Goal: Task Accomplishment & Management: Manage account settings

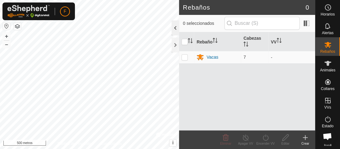
click at [176, 27] on div at bounding box center [175, 28] width 7 height 15
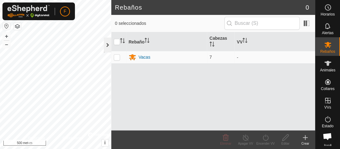
click at [104, 44] on div at bounding box center [107, 45] width 7 height 15
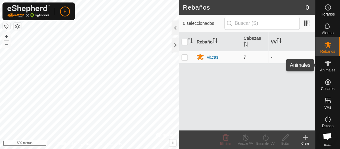
click at [326, 62] on icon at bounding box center [328, 63] width 7 height 5
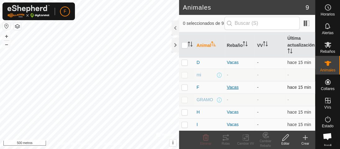
scroll to position [39, 0]
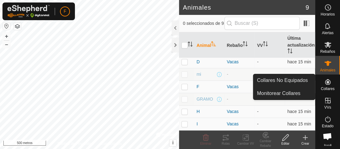
click at [325, 82] on icon at bounding box center [328, 82] width 6 height 6
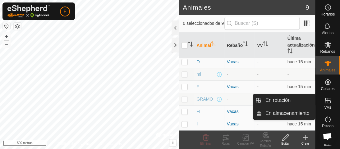
click at [325, 103] on icon at bounding box center [328, 101] width 6 height 6
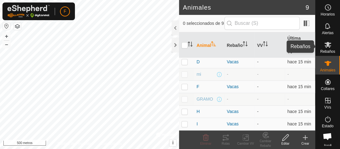
click at [325, 45] on icon at bounding box center [328, 45] width 7 height 6
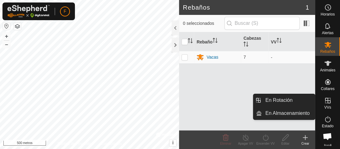
click at [326, 101] on icon at bounding box center [328, 101] width 6 height 6
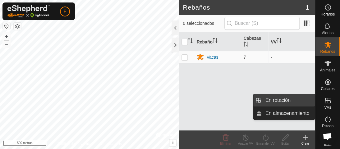
click at [276, 100] on link "En rotación" at bounding box center [288, 100] width 53 height 12
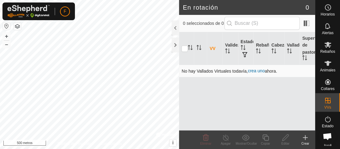
click at [256, 70] on font "crea uno" at bounding box center [256, 70] width 17 height 5
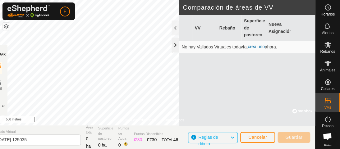
click at [177, 44] on div at bounding box center [175, 45] width 7 height 15
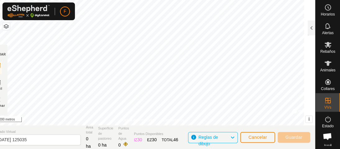
click at [231, 136] on icon at bounding box center [232, 138] width 5 height 8
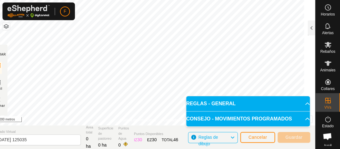
click at [302, 105] on p-accordion-header "REGLAS - GENERAL" at bounding box center [248, 103] width 124 height 15
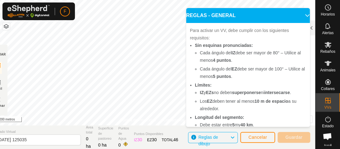
click at [298, 15] on p-accordion-header "REGLAS - GENERAL" at bounding box center [248, 15] width 124 height 15
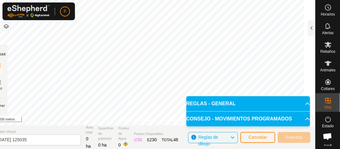
click at [302, 118] on p-accordion-header "CONSEJO - MOVIMIENTOS PROGRAMADOS" at bounding box center [248, 119] width 124 height 15
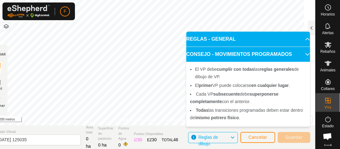
click at [306, 55] on p-accordion-header "CONSEJO - MOVIMIENTOS PROGRAMADOS" at bounding box center [248, 54] width 124 height 15
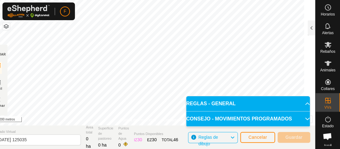
click at [306, 112] on p-accordion-header "CONSEJO - MOVIMIENTOS PROGRAMADOS" at bounding box center [248, 119] width 124 height 15
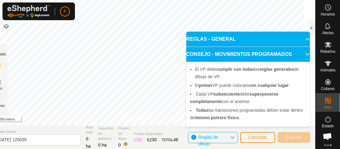
click at [302, 54] on p-accordion-header "CONSEJO - MOVIMIENTOS PROGRAMADOS" at bounding box center [248, 54] width 124 height 15
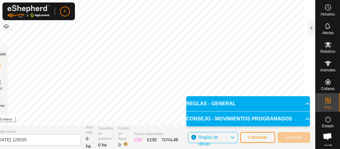
click at [311, 111] on div at bounding box center [302, 111] width 20 height 6
click at [310, 110] on div at bounding box center [302, 111] width 20 height 6
click at [260, 136] on font "Cancelar" at bounding box center [257, 137] width 19 height 5
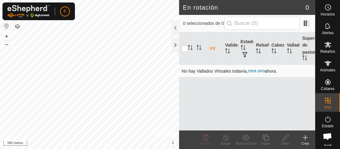
click at [256, 71] on font "crea uno" at bounding box center [256, 70] width 17 height 5
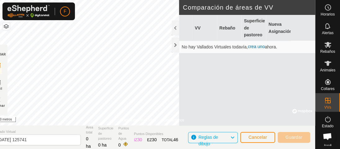
click at [257, 45] on font "crea uno" at bounding box center [256, 46] width 17 height 5
click at [176, 42] on div at bounding box center [175, 45] width 7 height 15
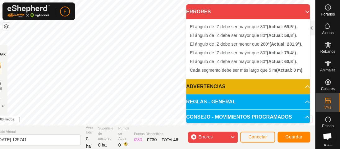
click at [298, 11] on p-accordion-header "ERRORES" at bounding box center [248, 11] width 124 height 15
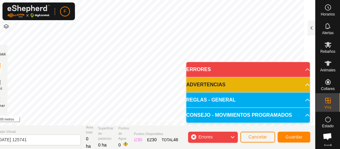
click at [304, 68] on p-accordion-header "ERRORES" at bounding box center [248, 69] width 124 height 15
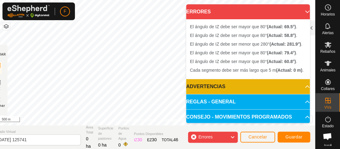
click at [297, 10] on p-accordion-header "ERRORES" at bounding box center [248, 11] width 124 height 15
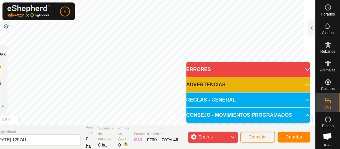
click at [297, 62] on p-accordion-header "ERRORES" at bounding box center [248, 69] width 124 height 15
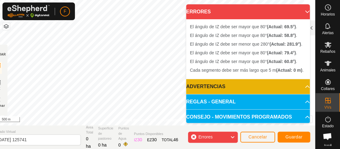
click at [298, 11] on p-accordion-header "ERRORES" at bounding box center [248, 11] width 124 height 15
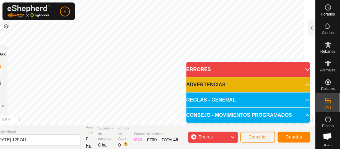
click at [298, 68] on span at bounding box center [298, 68] width 0 height 0
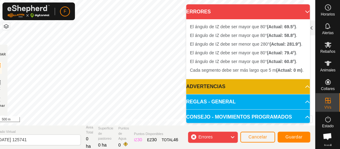
click at [297, 10] on p-accordion-header "ERRORES" at bounding box center [248, 11] width 124 height 15
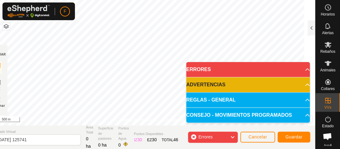
click at [297, 62] on p-accordion-header "ERRORES" at bounding box center [248, 69] width 124 height 15
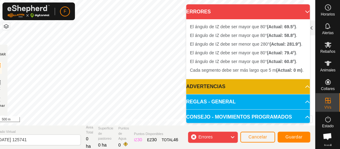
click at [300, 94] on p-accordion-header "ADVERTENCIAS" at bounding box center [248, 86] width 124 height 15
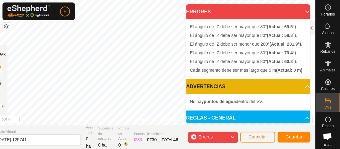
click at [300, 85] on span at bounding box center [300, 85] width 0 height 0
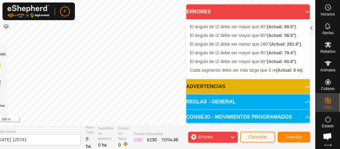
click at [305, 11] on icon at bounding box center [307, 11] width 5 height 5
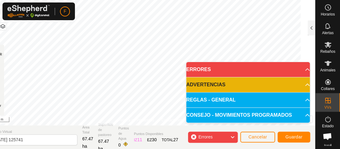
click at [234, 136] on icon at bounding box center [232, 137] width 5 height 8
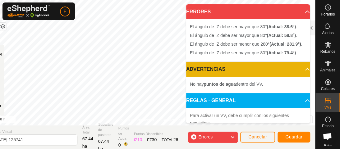
click at [186, 54] on body "F Horarios Alertas Rebaños Animales Collares VVs Estado Infra Mapa de Calor Ayu…" at bounding box center [170, 74] width 340 height 149
click at [186, 54] on div "El ángulo de IZ debe ser mayor que 80° (Actual: 38.6°) . El ángulo de IZ debe s…" at bounding box center [248, 40] width 124 height 42
click at [298, 12] on p-accordion-header "ERRORES" at bounding box center [248, 11] width 124 height 15
click at [233, 136] on icon at bounding box center [232, 137] width 5 height 8
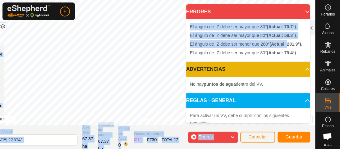
click at [179, 52] on body "F Horarios Alertas Rebaños Animales Collares VVs Estado Infra Mapa de Calor Ayu…" at bounding box center [170, 74] width 340 height 149
click at [298, 9] on p-accordion-header "ERRORES" at bounding box center [248, 11] width 124 height 15
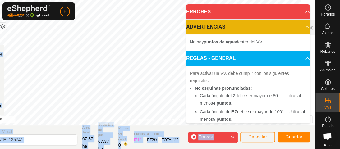
click at [231, 136] on icon at bounding box center [232, 137] width 5 height 8
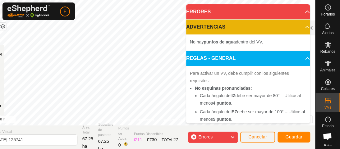
click at [231, 138] on icon at bounding box center [232, 137] width 5 height 8
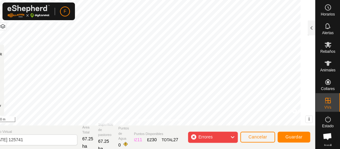
click at [231, 138] on icon at bounding box center [232, 137] width 5 height 8
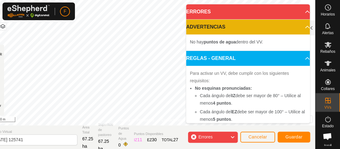
click at [230, 136] on icon at bounding box center [232, 137] width 5 height 8
click at [232, 138] on icon at bounding box center [232, 137] width 5 height 8
click at [230, 135] on div "Errores" at bounding box center [213, 137] width 50 height 11
drag, startPoint x: 233, startPoint y: 136, endPoint x: 228, endPoint y: 133, distance: 5.6
click at [232, 136] on icon at bounding box center [232, 137] width 5 height 8
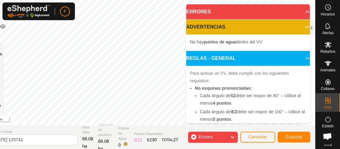
click at [235, 137] on icon at bounding box center [232, 137] width 5 height 8
click at [234, 136] on icon at bounding box center [232, 137] width 5 height 8
click at [233, 138] on icon at bounding box center [232, 137] width 5 height 8
click at [230, 136] on icon at bounding box center [232, 137] width 5 height 8
drag, startPoint x: 233, startPoint y: 137, endPoint x: 217, endPoint y: 127, distance: 18.6
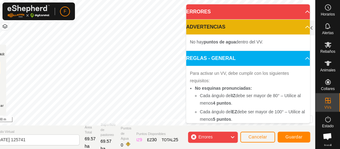
click at [232, 137] on icon at bounding box center [232, 137] width 5 height 8
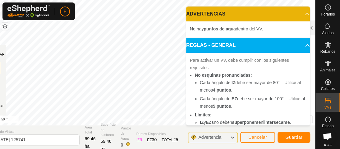
click at [191, 25] on div "No hay puntos de agua dentro del VV." at bounding box center [248, 29] width 124 height 16
click at [190, 25] on div "No hay puntos de agua dentro del VV." at bounding box center [248, 29] width 124 height 16
click at [233, 136] on icon at bounding box center [232, 138] width 5 height 8
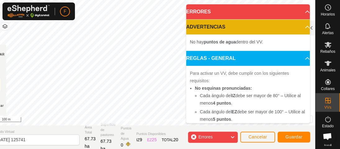
click at [235, 135] on icon at bounding box center [232, 137] width 5 height 8
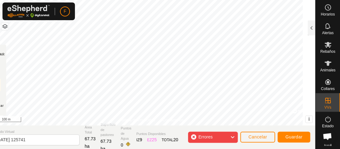
click at [235, 135] on icon at bounding box center [232, 137] width 5 height 8
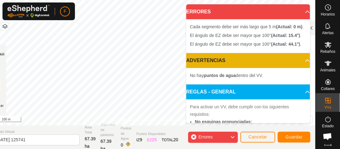
click at [246, 13] on body "F Horarios Alertas Rebaños Animales Collares VVs Estado Infra Mapa de Calor Ayu…" at bounding box center [170, 74] width 340 height 149
click at [246, 13] on p-accordion-header "ERRORES" at bounding box center [248, 11] width 124 height 15
click at [232, 137] on icon at bounding box center [232, 137] width 5 height 8
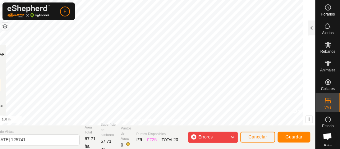
click at [232, 137] on icon at bounding box center [232, 137] width 5 height 8
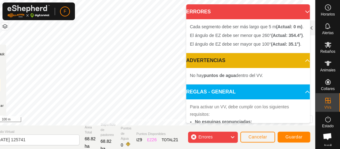
click at [246, 13] on body "F Horarios Alertas Rebaños Animales Collares VVs Estado Infra Mapa de Calor Ayu…" at bounding box center [170, 74] width 340 height 149
click at [235, 136] on icon at bounding box center [232, 137] width 5 height 8
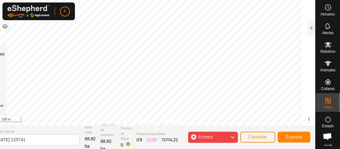
click at [235, 136] on icon at bounding box center [232, 137] width 5 height 8
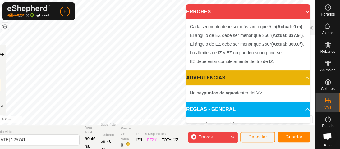
click at [233, 136] on icon at bounding box center [232, 137] width 5 height 8
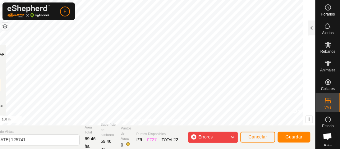
click at [272, 33] on body "F Horarios Alertas Rebaños Animales Collares VVs Estado Infra Mapa de Calor Ayu…" at bounding box center [170, 74] width 340 height 149
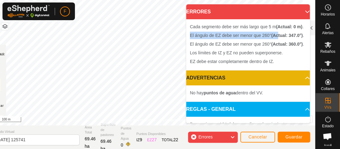
drag, startPoint x: 243, startPoint y: 128, endPoint x: 278, endPoint y: 40, distance: 94.6
click at [278, 40] on ol "Cada segmento debe ser más largo que 5 m (Actual: 0 m) . El ángulo de EZ debe s…" at bounding box center [248, 44] width 116 height 42
click at [278, 38] on b "(Actual: 347.0°)" at bounding box center [286, 35] width 31 height 5
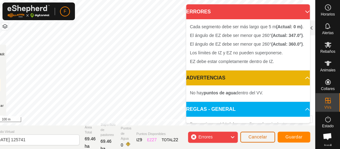
click at [255, 140] on button "Cancelar" at bounding box center [257, 137] width 35 height 11
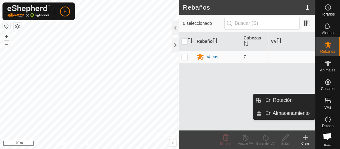
click at [328, 98] on icon at bounding box center [328, 101] width 6 height 6
click at [325, 99] on icon at bounding box center [328, 101] width 6 height 6
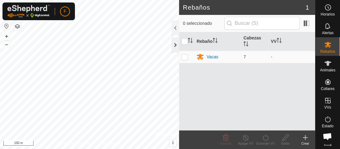
click at [174, 43] on div at bounding box center [175, 45] width 7 height 15
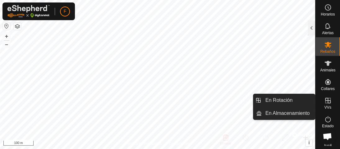
click at [325, 103] on icon at bounding box center [328, 101] width 6 height 6
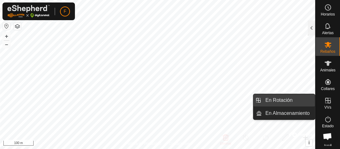
click at [276, 100] on link "En Rotación" at bounding box center [288, 100] width 53 height 12
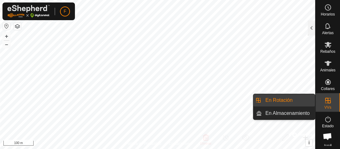
click at [282, 99] on link "En Rotación" at bounding box center [288, 100] width 53 height 12
click at [280, 98] on link "En Rotación" at bounding box center [288, 100] width 53 height 12
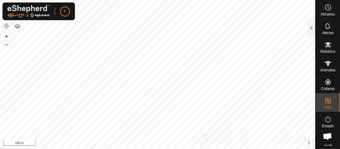
click at [280, 98] on span "En Rotación" at bounding box center [278, 100] width 27 height 7
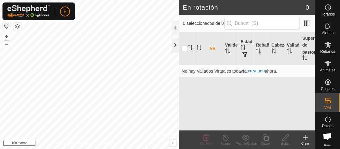
click at [173, 43] on div at bounding box center [175, 45] width 7 height 15
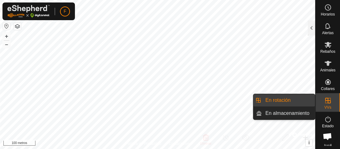
click at [281, 99] on link "En rotación" at bounding box center [288, 100] width 53 height 12
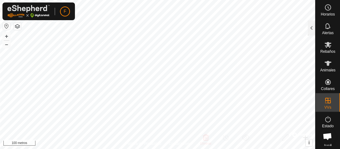
click at [281, 99] on font "En rotación" at bounding box center [277, 100] width 25 height 5
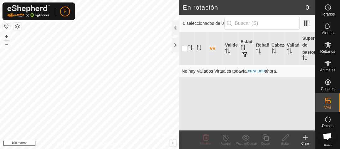
click at [257, 71] on font "crea uno" at bounding box center [256, 70] width 17 height 5
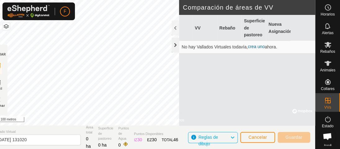
click at [175, 45] on div at bounding box center [175, 45] width 7 height 15
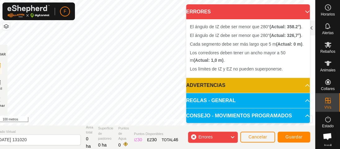
click at [231, 135] on icon at bounding box center [232, 137] width 5 height 8
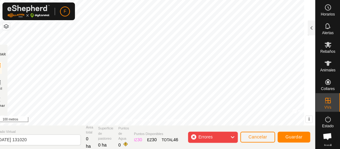
click at [231, 135] on icon at bounding box center [232, 137] width 5 height 8
click at [275, 84] on div "El ángulo de IZ debe ser menor que 280° (Actual: 358.2°) . + – ⇧ i © Mapbox , ©…" at bounding box center [152, 63] width 326 height 126
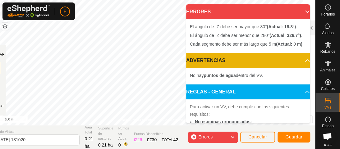
click at [233, 139] on icon at bounding box center [232, 137] width 5 height 8
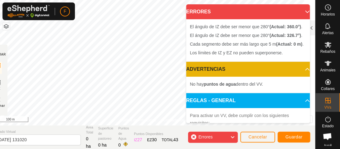
click at [233, 138] on icon at bounding box center [232, 137] width 5 height 8
click at [229, 48] on li "Cada segmento debe ser más largo que 5 m (Actual: 0 m) ." at bounding box center [248, 43] width 116 height 7
click at [234, 135] on icon at bounding box center [232, 137] width 5 height 8
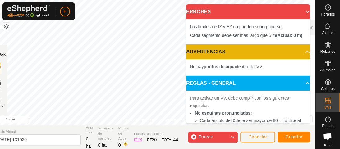
click at [296, 10] on p-accordion-header "ERRORES" at bounding box center [248, 11] width 124 height 15
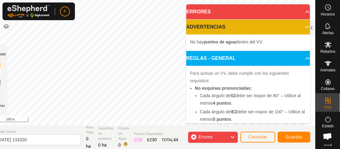
click at [233, 139] on icon at bounding box center [232, 137] width 5 height 8
click at [234, 136] on icon at bounding box center [232, 137] width 5 height 8
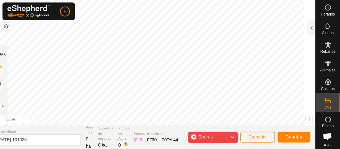
click at [234, 136] on icon at bounding box center [232, 137] width 5 height 8
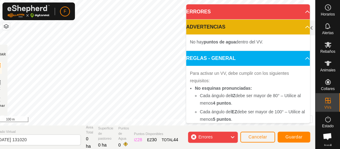
click at [205, 52] on body "F Horarios Alertas Rebaños Animales Collares VVs Estado Infra Mapa de Calor Ayu…" at bounding box center [170, 74] width 340 height 149
click at [204, 51] on p-accordion-header "REGLAS - GENERAL" at bounding box center [248, 58] width 124 height 15
click at [261, 137] on span "Cancelar" at bounding box center [257, 137] width 19 height 5
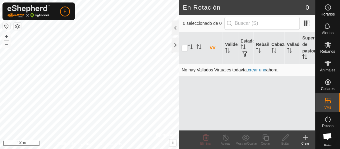
click at [258, 70] on link "crear uno" at bounding box center [257, 69] width 18 height 5
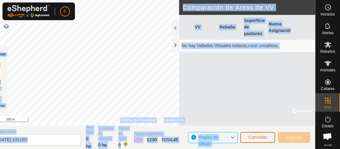
click at [251, 136] on span "Cancelar" at bounding box center [257, 137] width 19 height 5
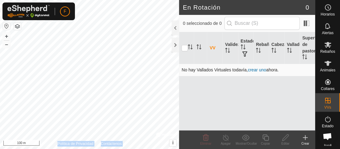
click at [259, 69] on link "crear uno" at bounding box center [257, 69] width 18 height 5
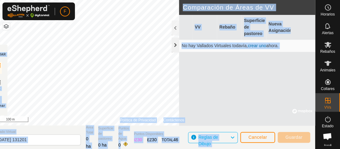
click at [175, 45] on div at bounding box center [175, 45] width 7 height 15
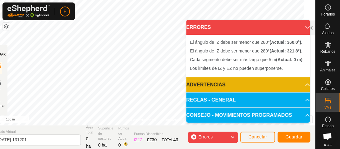
click at [234, 140] on icon at bounding box center [232, 137] width 5 height 8
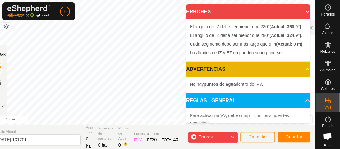
click at [302, 10] on p-accordion-header "ERRORES" at bounding box center [248, 11] width 124 height 15
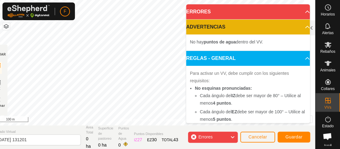
click at [233, 138] on icon at bounding box center [232, 137] width 5 height 8
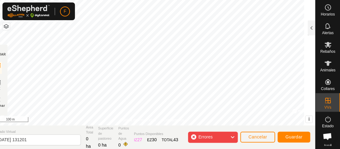
click at [216, 55] on body "F Horarios Alertas Rebaños Animales Collares VVs Estado Infra Mapa de Calor Ayu…" at bounding box center [170, 74] width 340 height 149
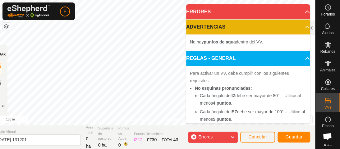
click at [216, 55] on p-accordion-header "REGLAS - GENERAL" at bounding box center [248, 58] width 124 height 15
click at [216, 55] on span at bounding box center [216, 55] width 0 height 0
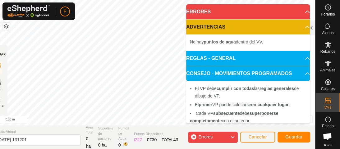
drag, startPoint x: 207, startPoint y: 55, endPoint x: 187, endPoint y: 50, distance: 20.7
click at [187, 50] on p-accordion "ERRORES El ángulo de IZ debe ser menor que 280° (Actual: 360.0°) . El ángulo de…" at bounding box center [248, 75] width 124 height 142
click at [231, 137] on icon at bounding box center [232, 137] width 5 height 8
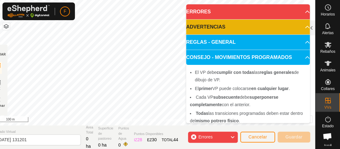
click at [234, 138] on icon at bounding box center [232, 137] width 5 height 8
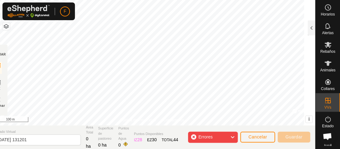
click at [234, 138] on icon at bounding box center [232, 137] width 5 height 8
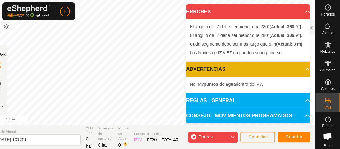
click at [214, 135] on span "Errores" at bounding box center [207, 137] width 19 height 8
click at [206, 47] on span "Cada segmento debe ser más largo que 5 m (Actual: 0 m) ." at bounding box center [247, 44] width 114 height 5
click at [236, 137] on div "Errores" at bounding box center [213, 137] width 50 height 11
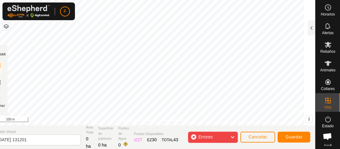
click at [236, 137] on div "Errores" at bounding box center [213, 137] width 50 height 11
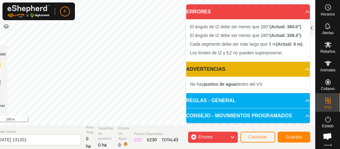
click at [209, 53] on body "F Horarios Alertas Rebaños Animales Collares VVs Estado Infra Mapa de Calor Ayu…" at bounding box center [170, 74] width 340 height 149
click at [209, 39] on li "El ángulo de IZ debe ser menor que 280° (Actual: 309.4°) ." at bounding box center [248, 35] width 116 height 7
click at [234, 137] on icon at bounding box center [232, 137] width 5 height 8
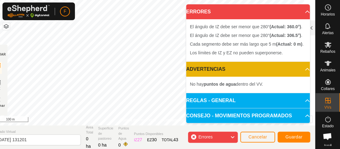
click at [298, 10] on p-accordion-header "ERRORES" at bounding box center [248, 11] width 124 height 15
click at [186, 12] on span at bounding box center [186, 12] width 0 height 0
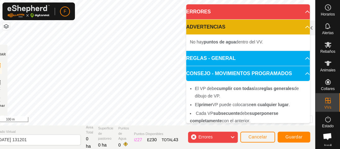
click at [298, 74] on p-accordion-header "CONSEJO - MOVIMIENTOS PROGRAMADOS" at bounding box center [248, 73] width 124 height 15
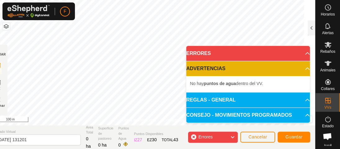
click at [232, 137] on icon at bounding box center [232, 137] width 5 height 8
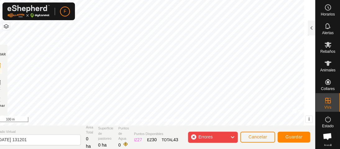
click at [232, 137] on icon at bounding box center [232, 137] width 5 height 8
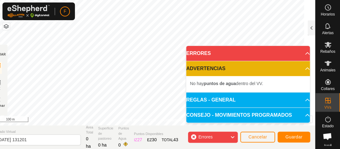
click at [201, 51] on body "F Horarios Alertas Rebaños Animales Collares VVs Estado Infra Mapa de Calor Ayu…" at bounding box center [170, 74] width 340 height 149
click at [204, 54] on body "F Horarios Alertas Rebaños Animales Collares VVs Estado Infra Mapa de Calor Ayu…" at bounding box center [170, 74] width 340 height 149
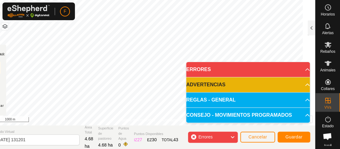
click at [233, 137] on icon at bounding box center [232, 137] width 5 height 8
click at [252, 137] on span "Cancelar" at bounding box center [257, 137] width 19 height 5
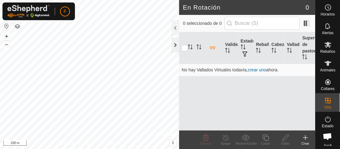
click at [173, 46] on div at bounding box center [175, 45] width 7 height 15
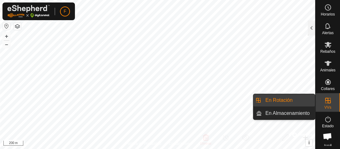
click at [277, 101] on link "En Rotación" at bounding box center [288, 100] width 53 height 12
click at [282, 101] on link "En Rotación" at bounding box center [288, 100] width 53 height 12
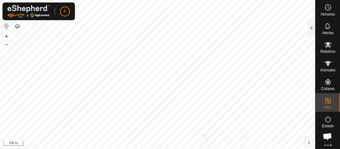
click at [315, 149] on p-menu "En Rotación En Almacenamiento" at bounding box center [315, 149] width 0 height 0
click at [311, 24] on div at bounding box center [311, 28] width 7 height 15
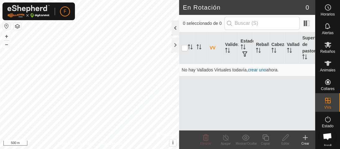
click at [179, 24] on div at bounding box center [175, 28] width 7 height 15
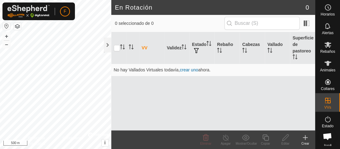
click at [306, 138] on icon at bounding box center [305, 138] width 4 height 0
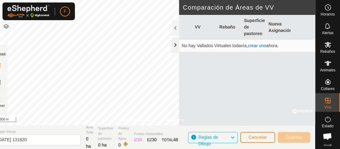
click at [175, 43] on div at bounding box center [175, 45] width 7 height 15
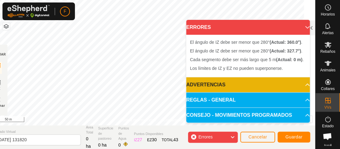
click at [232, 137] on icon at bounding box center [232, 137] width 5 height 8
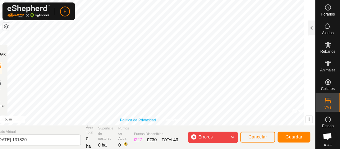
click at [194, 21] on body "F Horarios Alertas Rebaños Animales Collares VVs Estado Infra Mapa de Calor Ayu…" at bounding box center [170, 74] width 340 height 149
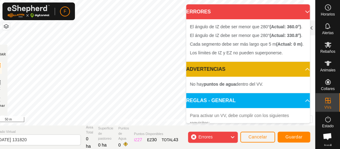
click at [194, 22] on div "El ángulo de IZ debe ser menor que 280° (Actual: 360.0°) . El ángulo de IZ debe…" at bounding box center [248, 40] width 124 height 42
click at [232, 135] on icon at bounding box center [232, 137] width 5 height 8
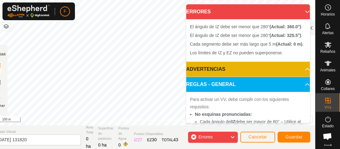
click at [231, 137] on icon at bounding box center [232, 137] width 5 height 8
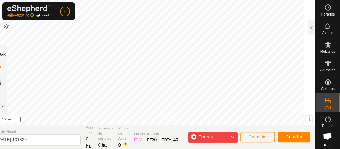
click at [234, 137] on icon at bounding box center [232, 137] width 5 height 8
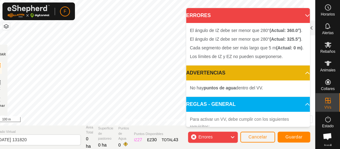
click at [194, 137] on div "Errores" at bounding box center [213, 137] width 50 height 11
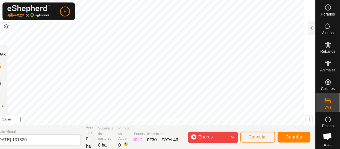
click at [194, 137] on div "Errores" at bounding box center [213, 137] width 50 height 11
click at [194, 136] on div "Errores" at bounding box center [213, 137] width 50 height 11
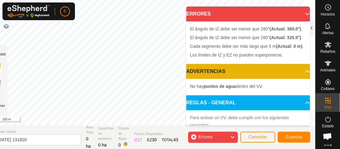
click at [194, 136] on div "Errores" at bounding box center [213, 137] width 50 height 11
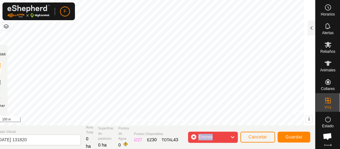
click at [194, 136] on div "Errores" at bounding box center [213, 137] width 50 height 11
click at [310, 30] on div at bounding box center [311, 28] width 7 height 15
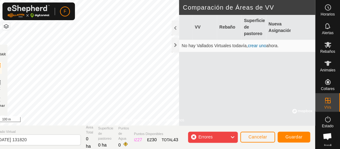
click at [259, 46] on link "crear uno" at bounding box center [257, 45] width 18 height 5
click at [256, 45] on link "crear uno" at bounding box center [257, 45] width 18 height 5
click at [256, 138] on span "Cancelar" at bounding box center [257, 137] width 19 height 5
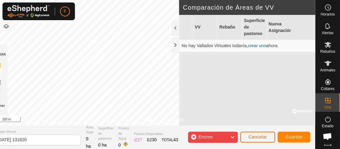
click at [256, 138] on span "Cancelar" at bounding box center [257, 137] width 19 height 5
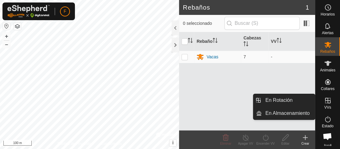
click at [324, 102] on icon at bounding box center [327, 100] width 7 height 7
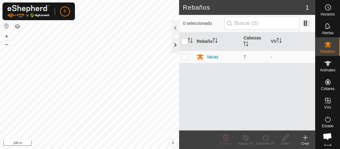
click at [173, 42] on div at bounding box center [175, 45] width 7 height 15
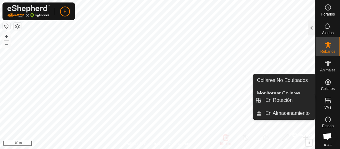
click at [325, 100] on icon at bounding box center [328, 101] width 6 height 6
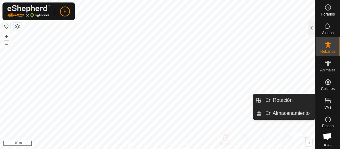
click at [324, 100] on icon at bounding box center [327, 100] width 7 height 7
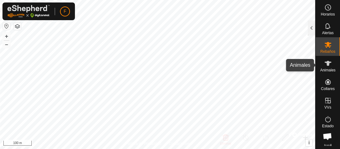
click at [327, 64] on icon at bounding box center [327, 63] width 7 height 7
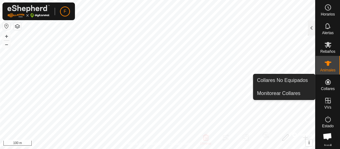
click at [326, 82] on icon at bounding box center [328, 82] width 6 height 6
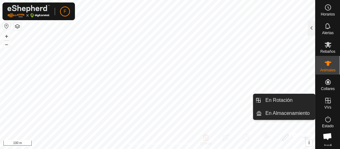
click at [326, 101] on icon at bounding box center [327, 100] width 7 height 7
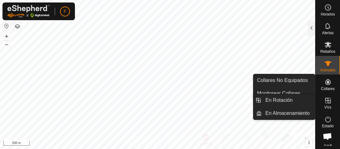
click at [324, 101] on icon at bounding box center [327, 100] width 7 height 7
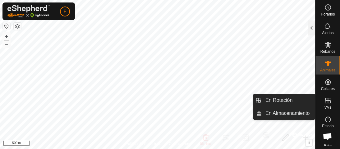
click at [326, 99] on icon at bounding box center [327, 100] width 7 height 7
click at [324, 99] on icon at bounding box center [327, 100] width 7 height 7
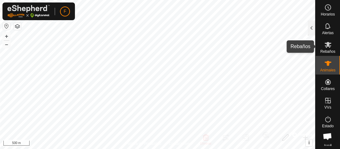
click at [326, 44] on icon at bounding box center [328, 45] width 7 height 6
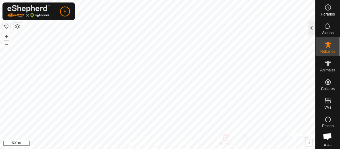
click at [310, 25] on div at bounding box center [311, 28] width 7 height 15
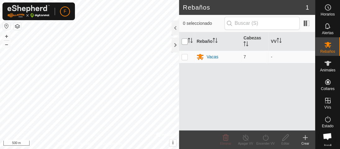
click at [187, 40] on input "checkbox" at bounding box center [185, 42] width 6 height 6
checkbox input "true"
click at [187, 40] on input "checkbox" at bounding box center [185, 42] width 6 height 6
checkbox input "false"
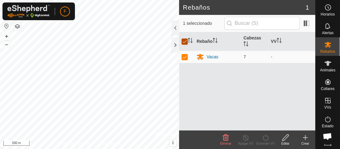
checkbox input "false"
click at [246, 44] on icon "Activar para ordenar" at bounding box center [245, 43] width 5 height 5
click at [250, 38] on th "Cabezas" at bounding box center [254, 41] width 27 height 19
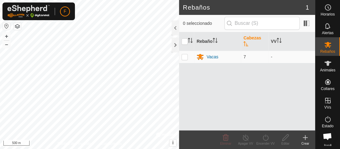
click at [255, 37] on th "Cabezas" at bounding box center [254, 41] width 27 height 19
click at [325, 63] on icon at bounding box center [328, 63] width 7 height 5
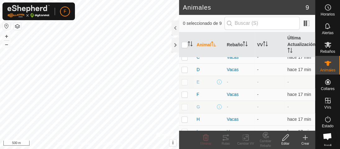
scroll to position [39, 0]
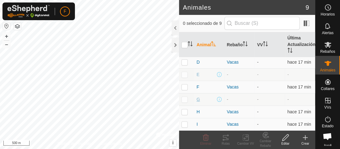
click at [199, 99] on span "G" at bounding box center [197, 99] width 3 height 7
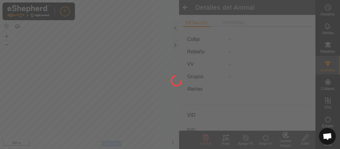
type input "G"
type input "-"
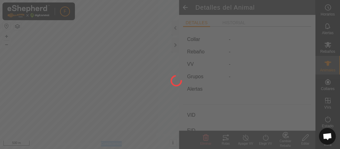
type input "0 kg"
type input "-"
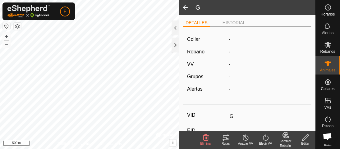
click at [205, 136] on icon at bounding box center [205, 137] width 7 height 7
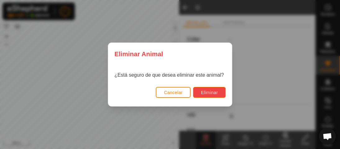
click at [207, 92] on span "Eliminar" at bounding box center [209, 92] width 17 height 5
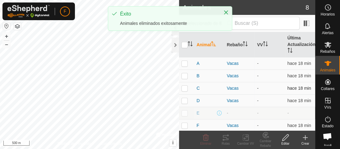
scroll to position [26, 0]
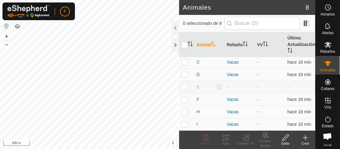
click at [187, 86] on p-checkbox at bounding box center [185, 87] width 6 height 5
checkbox input "true"
click at [207, 137] on icon at bounding box center [205, 137] width 7 height 7
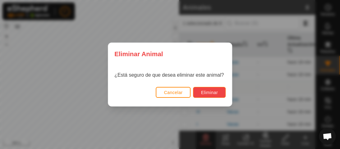
click at [210, 93] on span "Eliminar" at bounding box center [209, 92] width 17 height 5
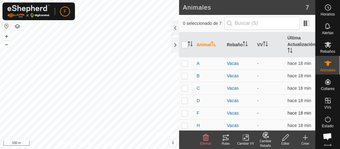
scroll to position [14, 0]
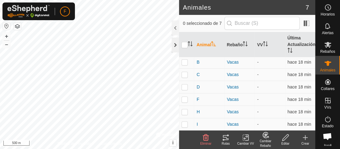
click at [177, 43] on div at bounding box center [175, 45] width 7 height 15
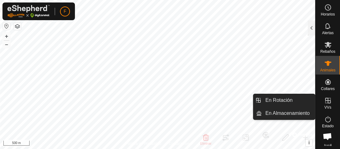
click at [325, 102] on icon at bounding box center [327, 100] width 7 height 7
click at [324, 100] on icon at bounding box center [327, 100] width 7 height 7
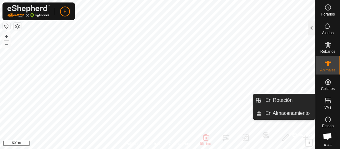
click at [324, 100] on icon at bounding box center [327, 100] width 7 height 7
click at [324, 102] on icon at bounding box center [327, 100] width 7 height 7
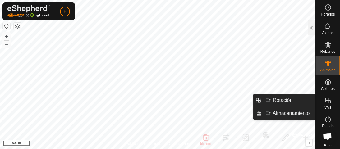
click at [324, 102] on icon at bounding box center [327, 100] width 7 height 7
click at [324, 100] on icon at bounding box center [327, 100] width 7 height 7
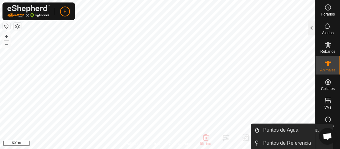
scroll to position [13, 0]
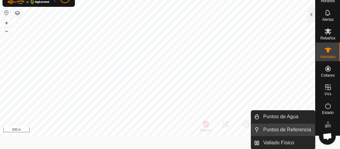
click at [278, 130] on link "Puntos de Referencia" at bounding box center [287, 130] width 55 height 12
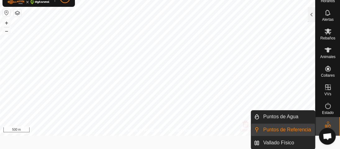
click at [278, 130] on link "Puntos de Referencia" at bounding box center [287, 130] width 55 height 12
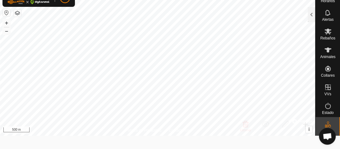
click at [315, 136] on p-menu "Puntos de Agua Puntos de Referencia Vallado Físico" at bounding box center [315, 136] width 0 height 0
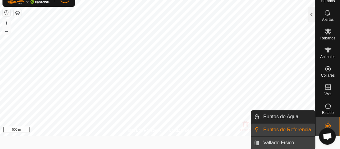
click at [280, 141] on link "Vallado Físico" at bounding box center [287, 143] width 55 height 12
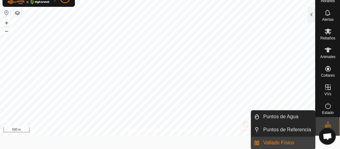
click at [280, 141] on link "Vallado Físico" at bounding box center [287, 143] width 55 height 12
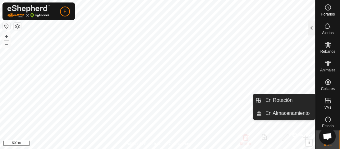
click at [325, 102] on icon at bounding box center [328, 101] width 6 height 6
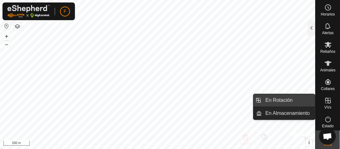
click at [286, 101] on link "En Rotación" at bounding box center [288, 100] width 53 height 12
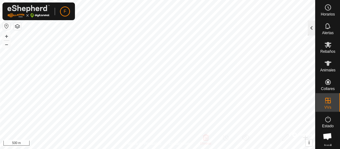
click at [310, 31] on div at bounding box center [311, 28] width 7 height 15
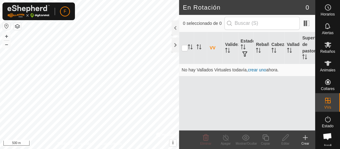
click at [306, 138] on icon at bounding box center [305, 137] width 7 height 7
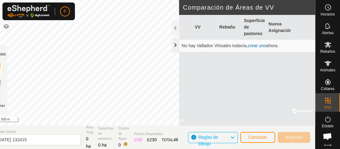
click at [174, 44] on div at bounding box center [175, 45] width 7 height 15
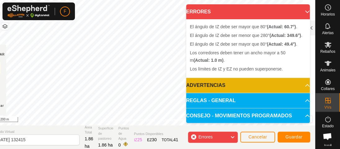
click at [231, 136] on icon at bounding box center [232, 137] width 5 height 8
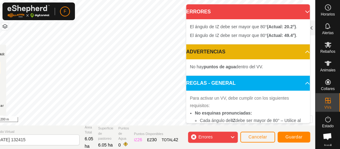
click at [234, 137] on icon at bounding box center [232, 137] width 5 height 8
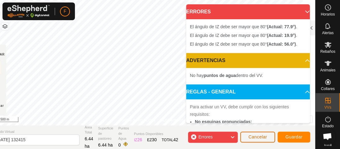
click at [256, 136] on span "Cancelar" at bounding box center [257, 137] width 19 height 5
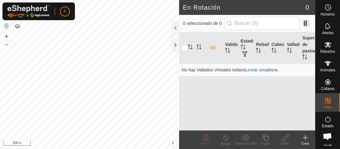
click at [303, 138] on icon at bounding box center [305, 137] width 7 height 7
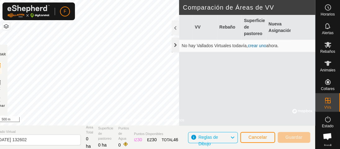
click at [175, 46] on div at bounding box center [175, 45] width 7 height 15
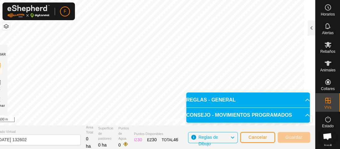
click at [230, 137] on icon at bounding box center [232, 138] width 5 height 8
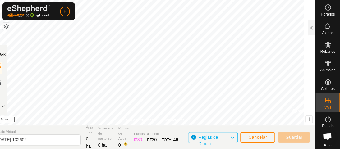
click at [230, 137] on icon at bounding box center [232, 138] width 5 height 8
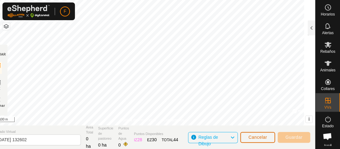
click at [248, 137] on button "Cancelar" at bounding box center [257, 137] width 35 height 11
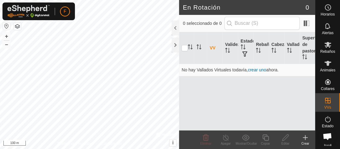
click at [304, 136] on icon at bounding box center [305, 137] width 7 height 7
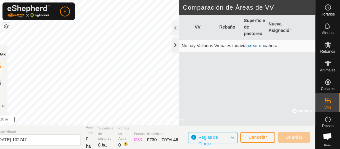
click at [176, 44] on div at bounding box center [175, 45] width 7 height 15
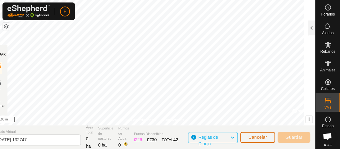
click at [263, 137] on span "Cancelar" at bounding box center [257, 137] width 19 height 5
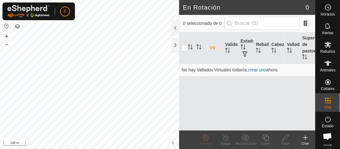
click at [306, 135] on icon at bounding box center [305, 137] width 7 height 7
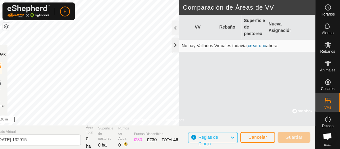
click at [177, 43] on div at bounding box center [175, 45] width 7 height 15
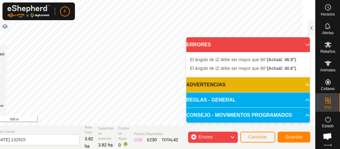
click at [234, 136] on icon at bounding box center [232, 137] width 5 height 8
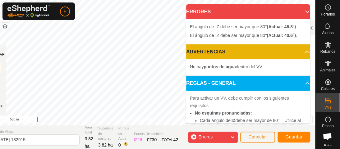
click at [233, 137] on icon at bounding box center [232, 137] width 5 height 8
click at [233, 136] on icon at bounding box center [232, 137] width 5 height 8
click at [234, 137] on icon at bounding box center [232, 137] width 5 height 8
click at [220, 77] on body "F Horarios Alertas Rebaños Animales Collares VVs Estado Infra Mapa de Calor Ayu…" at bounding box center [170, 74] width 340 height 149
click at [220, 77] on p-accordion-header "REGLAS - GENERAL" at bounding box center [248, 83] width 124 height 15
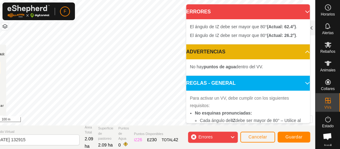
click at [234, 136] on icon at bounding box center [232, 137] width 5 height 8
click at [228, 138] on div "Errores" at bounding box center [213, 137] width 50 height 11
click at [300, 10] on p-accordion-header "ERRORES" at bounding box center [248, 11] width 124 height 15
click at [233, 136] on icon at bounding box center [232, 137] width 5 height 8
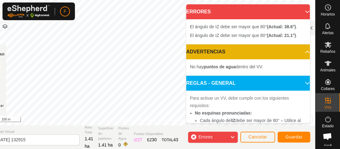
click at [231, 137] on icon at bounding box center [232, 137] width 5 height 8
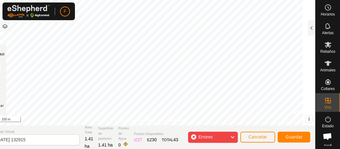
click at [231, 137] on icon at bounding box center [232, 137] width 5 height 8
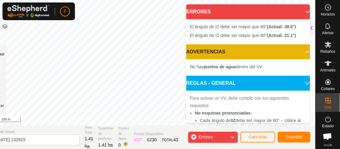
click at [232, 136] on icon at bounding box center [232, 137] width 5 height 8
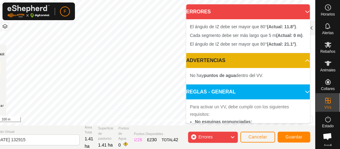
click at [232, 137] on icon at bounding box center [232, 137] width 5 height 8
click at [237, 135] on div "Errores" at bounding box center [213, 137] width 50 height 11
click at [233, 136] on icon at bounding box center [232, 137] width 5 height 8
click at [232, 138] on icon at bounding box center [232, 137] width 5 height 8
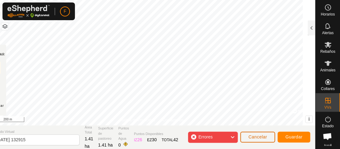
click at [254, 138] on span "Cancelar" at bounding box center [257, 137] width 19 height 5
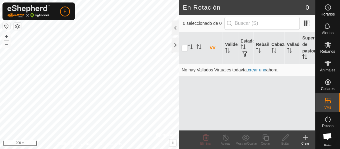
click at [302, 136] on icon at bounding box center [305, 137] width 7 height 7
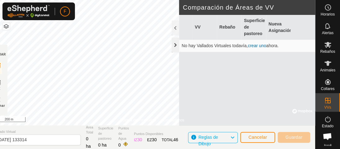
click at [174, 43] on div at bounding box center [175, 45] width 7 height 15
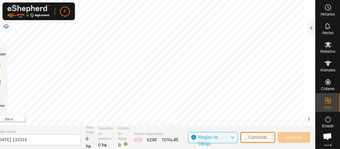
click at [259, 136] on span "Cancelar" at bounding box center [257, 137] width 19 height 5
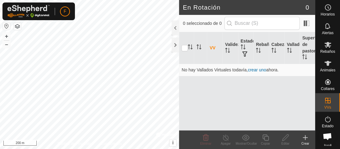
click at [303, 138] on icon at bounding box center [305, 138] width 4 height 0
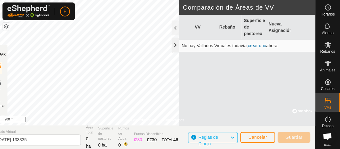
click at [173, 43] on div at bounding box center [175, 45] width 7 height 15
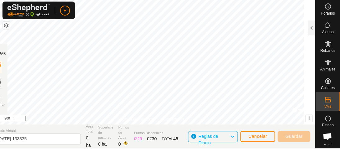
scroll to position [1, 0]
click at [252, 135] on span "Cancelar" at bounding box center [257, 136] width 19 height 5
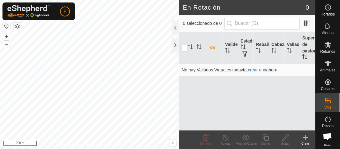
click at [305, 137] on icon at bounding box center [305, 137] width 7 height 7
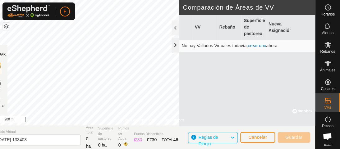
click at [175, 42] on div at bounding box center [175, 45] width 7 height 15
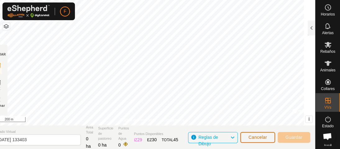
click at [261, 138] on span "Cancelar" at bounding box center [257, 137] width 19 height 5
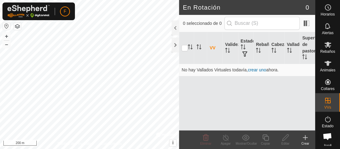
click at [308, 136] on icon at bounding box center [305, 137] width 7 height 7
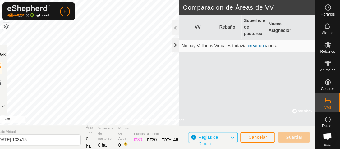
click at [178, 43] on div at bounding box center [175, 45] width 7 height 15
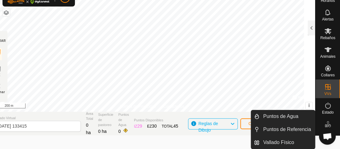
scroll to position [1, 0]
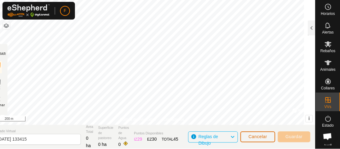
click at [256, 136] on span "Cancelar" at bounding box center [257, 136] width 19 height 5
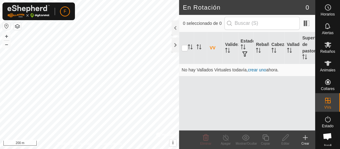
click at [306, 138] on icon at bounding box center [305, 138] width 4 height 0
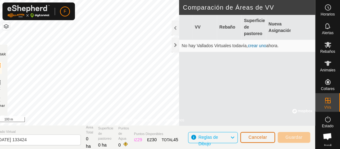
click at [245, 135] on button "Cancelar" at bounding box center [257, 137] width 35 height 11
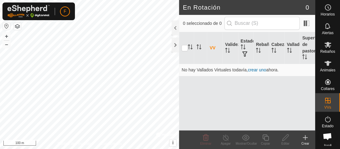
click at [306, 137] on icon at bounding box center [305, 137] width 7 height 7
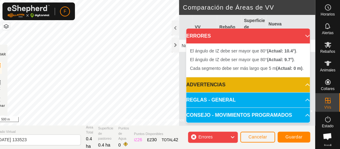
click at [231, 137] on icon at bounding box center [232, 137] width 5 height 8
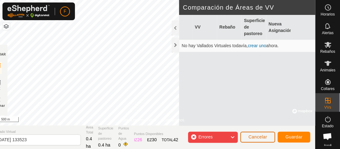
click at [266, 137] on span "Cancelar" at bounding box center [257, 137] width 19 height 5
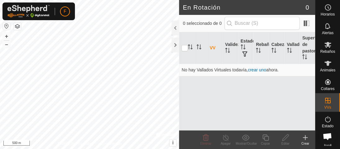
click at [304, 138] on icon at bounding box center [305, 138] width 4 height 0
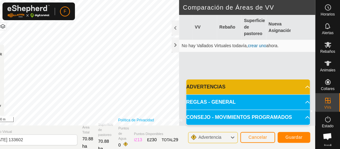
click at [145, 121] on div "Política de Privacidad Contáctenos + – ⇧ i © Mapbox , © OpenStreetMap , Improve…" at bounding box center [150, 63] width 330 height 126
click at [145, 121] on link "Política de Privacidad" at bounding box center [136, 121] width 36 height 6
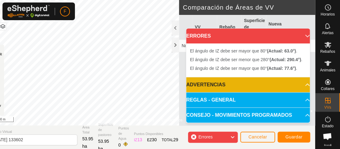
click at [233, 136] on icon at bounding box center [232, 137] width 5 height 8
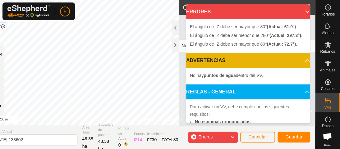
click at [233, 137] on icon at bounding box center [232, 137] width 5 height 8
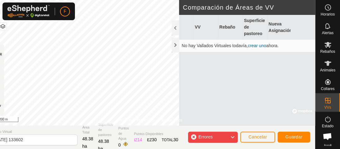
click at [231, 136] on icon at bounding box center [232, 137] width 5 height 8
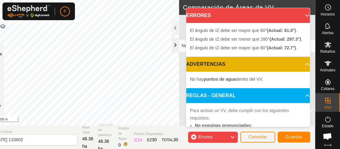
click at [176, 45] on div at bounding box center [175, 45] width 7 height 15
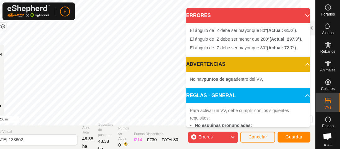
click at [232, 135] on icon at bounding box center [232, 137] width 5 height 8
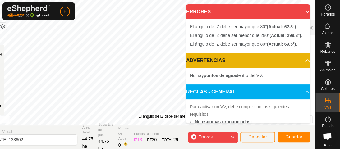
click at [232, 136] on icon at bounding box center [232, 137] width 5 height 8
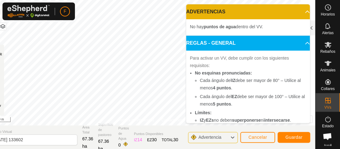
click at [213, 101] on p-accordion-panel "REGLAS - GENERAL Para activar un VV, debe cumplir con los siguientes requisitos…" at bounding box center [248, 119] width 124 height 167
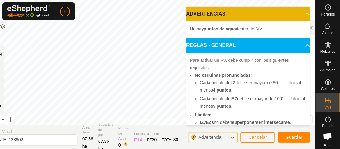
click at [213, 101] on li "Cada ángulo del EZ debe ser mayor de 100° – Utilice al menos 5 puntos ." at bounding box center [253, 102] width 106 height 15
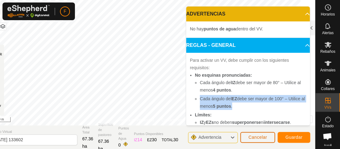
click at [258, 136] on span "Cancelar" at bounding box center [257, 137] width 19 height 5
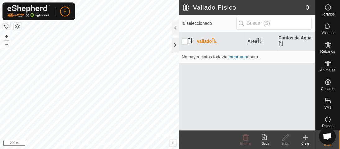
click at [176, 46] on div at bounding box center [175, 45] width 7 height 15
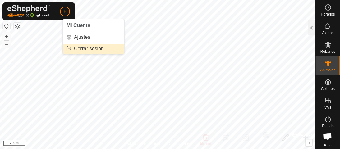
click at [86, 48] on link "Cerrar sesión" at bounding box center [94, 49] width 62 height 10
